Goal: Register for event/course: Sign up to attend an event or enroll in a course

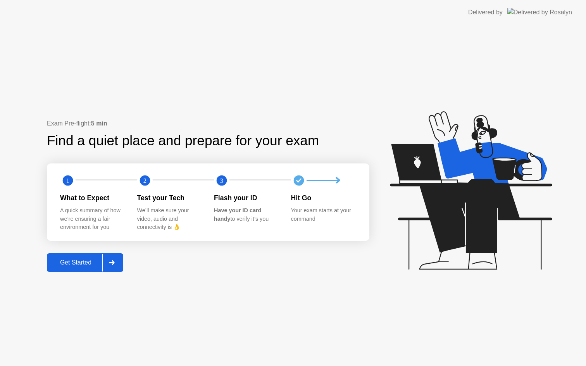
click at [80, 259] on div "Get Started" at bounding box center [75, 262] width 53 height 7
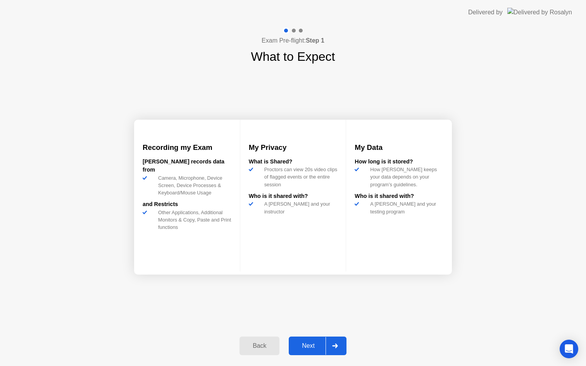
click at [300, 335] on div "Back Next" at bounding box center [293, 346] width 116 height 36
click at [299, 340] on button "Next" at bounding box center [318, 346] width 58 height 19
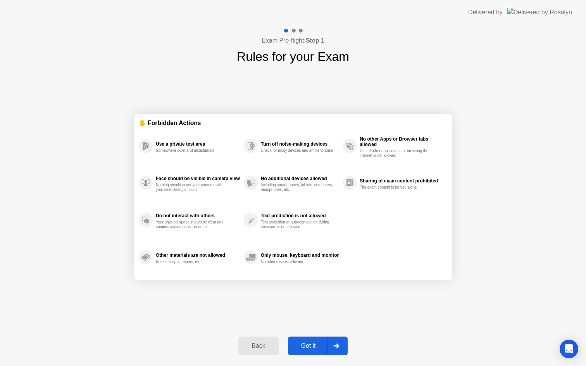
click at [299, 340] on button "Got it" at bounding box center [318, 346] width 60 height 19
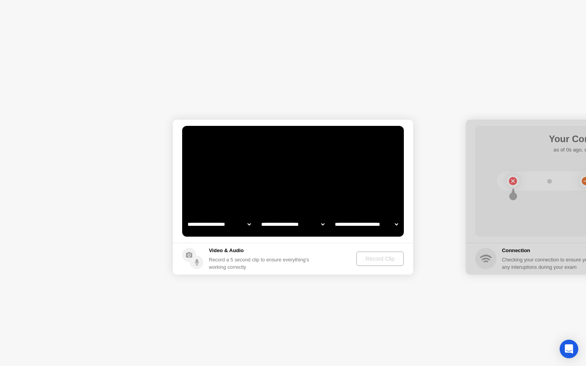
select select "**********"
select select "*******"
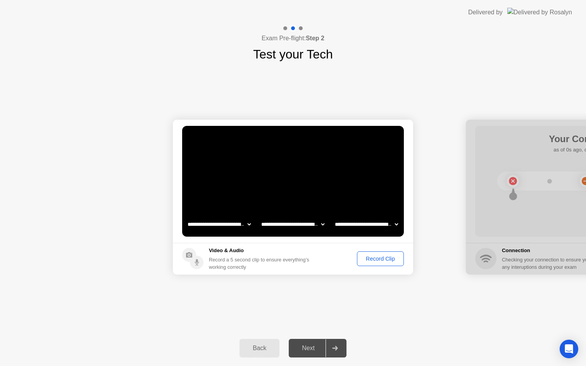
click at [368, 256] on div "Record Clip" at bounding box center [379, 259] width 41 height 6
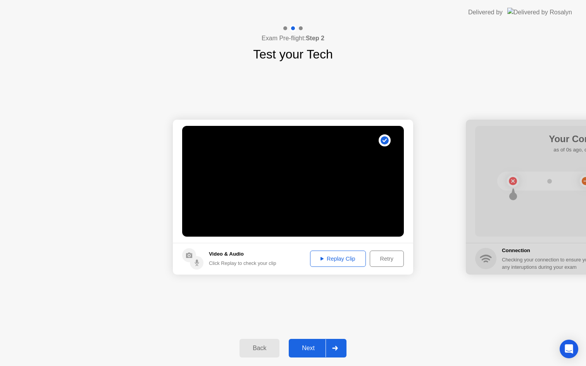
click at [316, 357] on button "Next" at bounding box center [318, 348] width 58 height 19
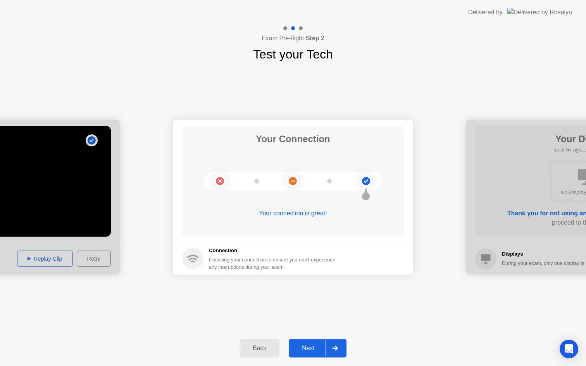
click at [307, 352] on div "Next" at bounding box center [308, 348] width 34 height 7
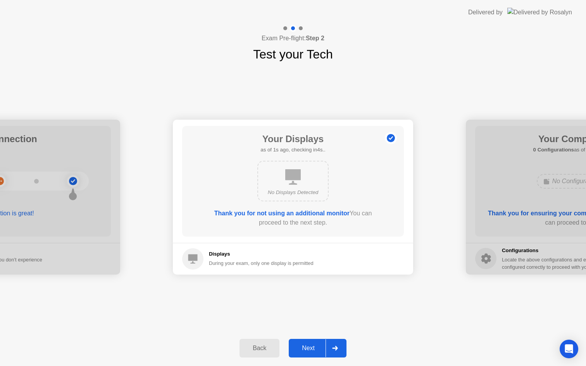
click at [306, 352] on div "Next" at bounding box center [308, 348] width 34 height 7
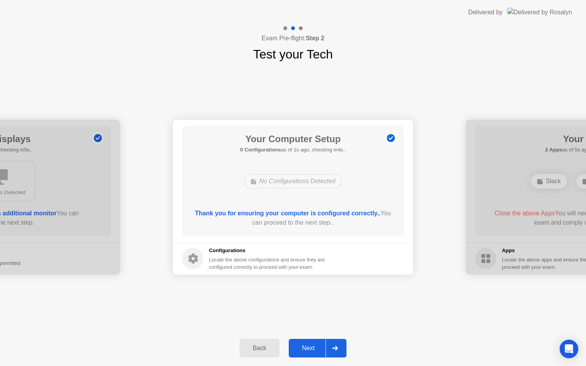
click at [306, 352] on div "Next" at bounding box center [308, 348] width 34 height 7
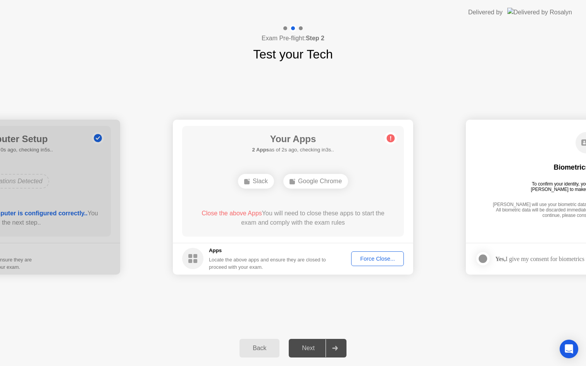
click at [362, 260] on div "Force Close..." at bounding box center [377, 259] width 47 height 6
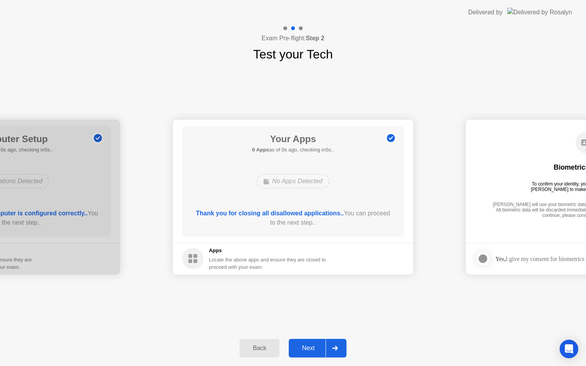
click at [304, 349] on div "Next" at bounding box center [308, 348] width 34 height 7
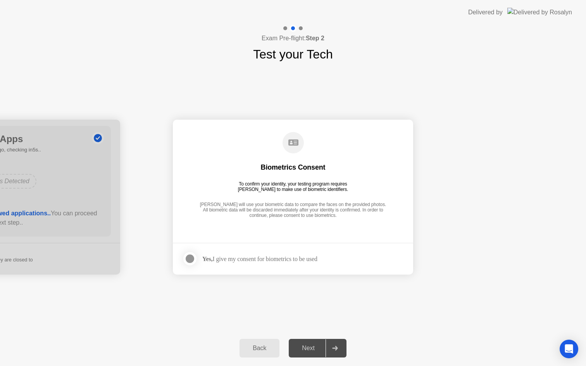
click at [304, 349] on div "Next" at bounding box center [308, 348] width 34 height 7
click at [248, 255] on div "Yes, I give my consent for biometrics to be used" at bounding box center [259, 258] width 115 height 7
click at [193, 258] on div at bounding box center [189, 258] width 9 height 9
click at [311, 345] on div "Next" at bounding box center [308, 348] width 34 height 7
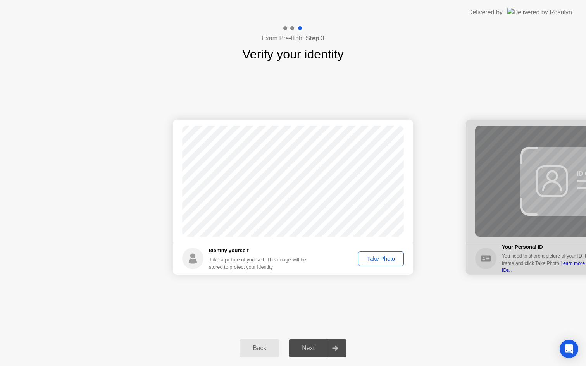
click at [371, 262] on div "Take Photo" at bounding box center [381, 259] width 40 height 6
click at [369, 263] on button "Retake" at bounding box center [386, 258] width 36 height 15
click at [370, 263] on button "Take Photo" at bounding box center [381, 258] width 46 height 15
click at [302, 364] on div "Back Next" at bounding box center [293, 348] width 586 height 36
click at [305, 350] on div "Next" at bounding box center [308, 348] width 34 height 7
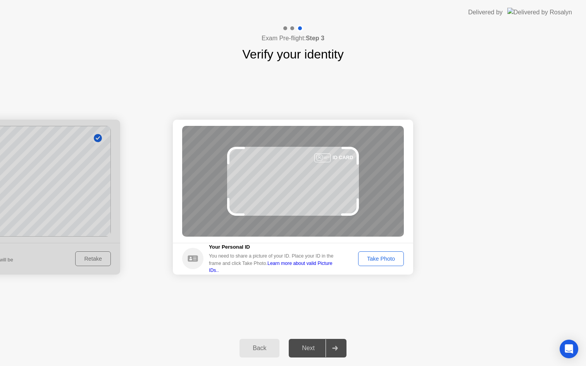
click at [375, 256] on div "Take Photo" at bounding box center [381, 259] width 40 height 6
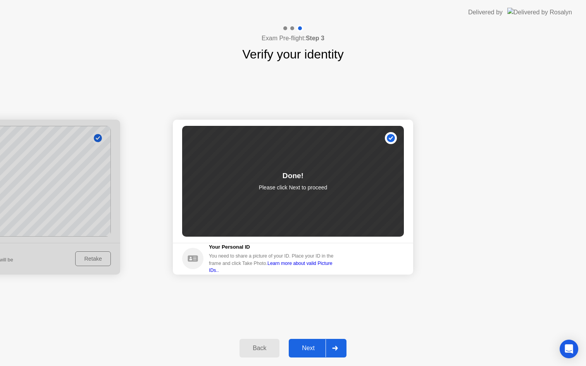
click at [309, 341] on button "Next" at bounding box center [318, 348] width 58 height 19
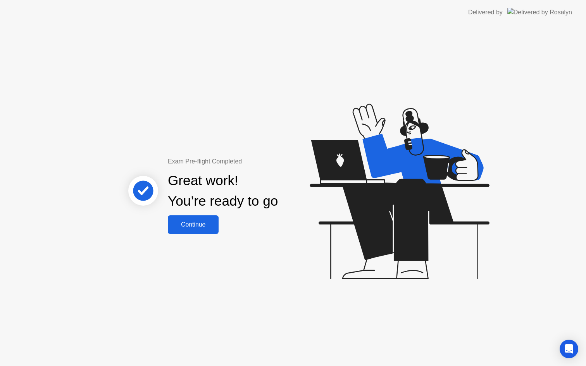
click at [185, 221] on div "Continue" at bounding box center [193, 224] width 46 height 7
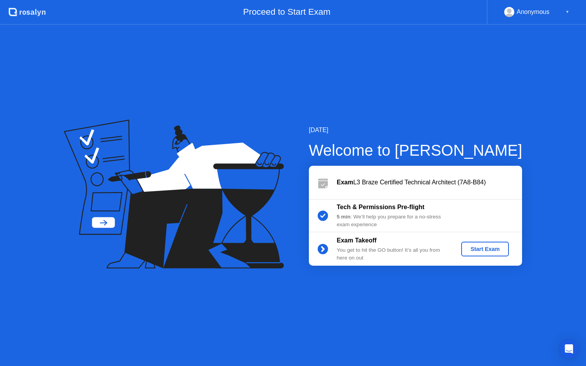
click at [472, 243] on button "Start Exam" at bounding box center [485, 249] width 48 height 15
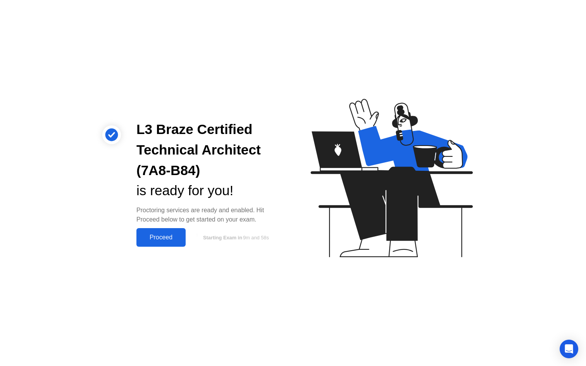
click at [163, 230] on button "Proceed" at bounding box center [160, 237] width 49 height 19
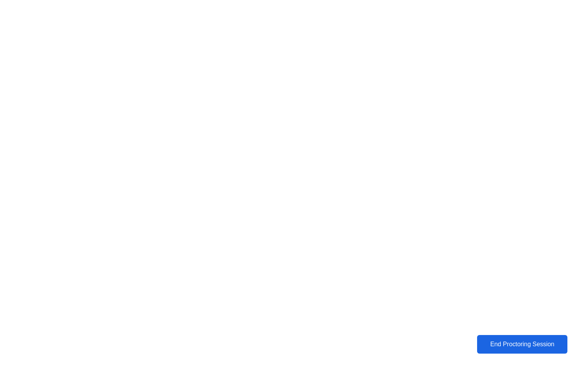
click at [481, 347] on div "End Proctoring Session" at bounding box center [522, 344] width 88 height 7
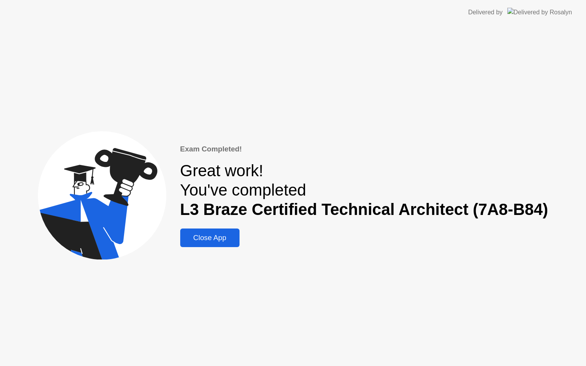
click at [207, 227] on div "Exam Completed! Great work! You've completed L3 Braze Certified Technical Archi…" at bounding box center [364, 195] width 368 height 103
click at [198, 237] on div "Close App" at bounding box center [209, 238] width 55 height 9
